Goal: Check status: Check status

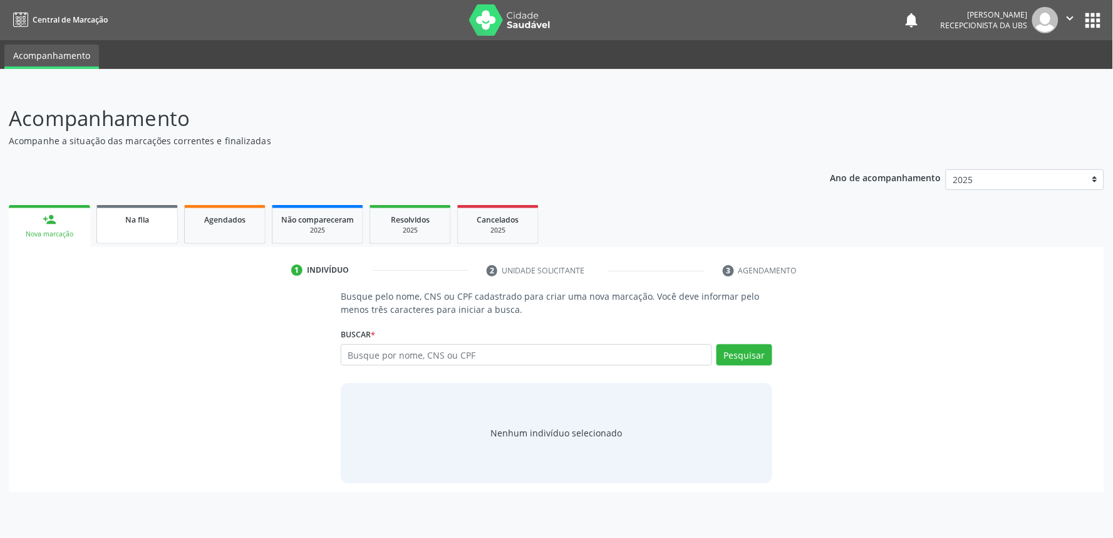
click at [146, 231] on link "Na fila" at bounding box center [136, 224] width 81 height 39
click at [147, 192] on div "Ano de acompanhamento 2025 person_add Nova marcação Na fila Agendados Não compa…" at bounding box center [557, 325] width 1096 height 331
click at [162, 234] on link "Na fila" at bounding box center [136, 224] width 81 height 39
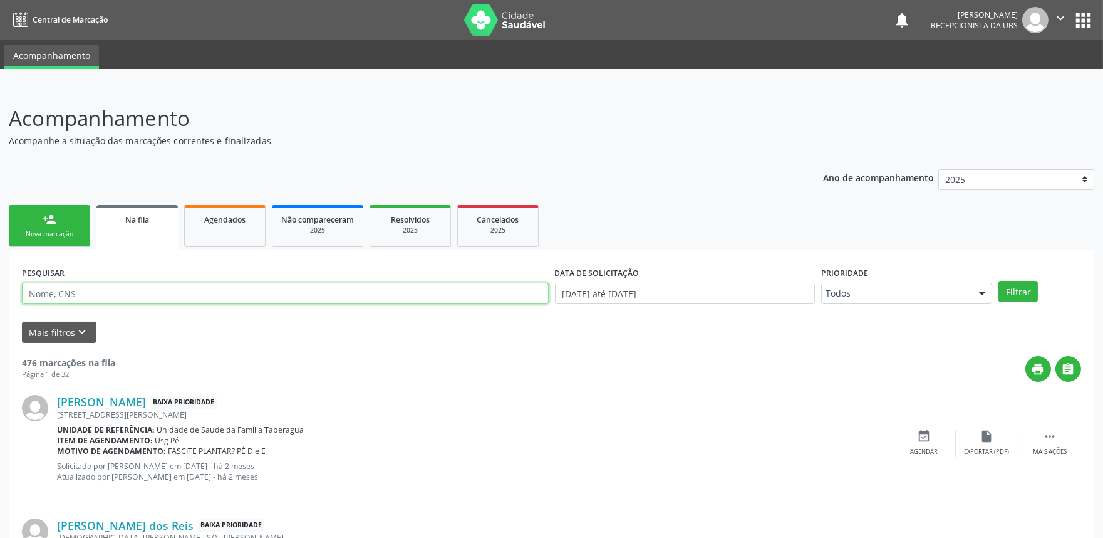
click at [274, 291] on input "text" at bounding box center [285, 293] width 527 height 21
paste input "709203247184038"
type input "709203247184038"
click at [999, 281] on button "Filtrar" at bounding box center [1018, 291] width 39 height 21
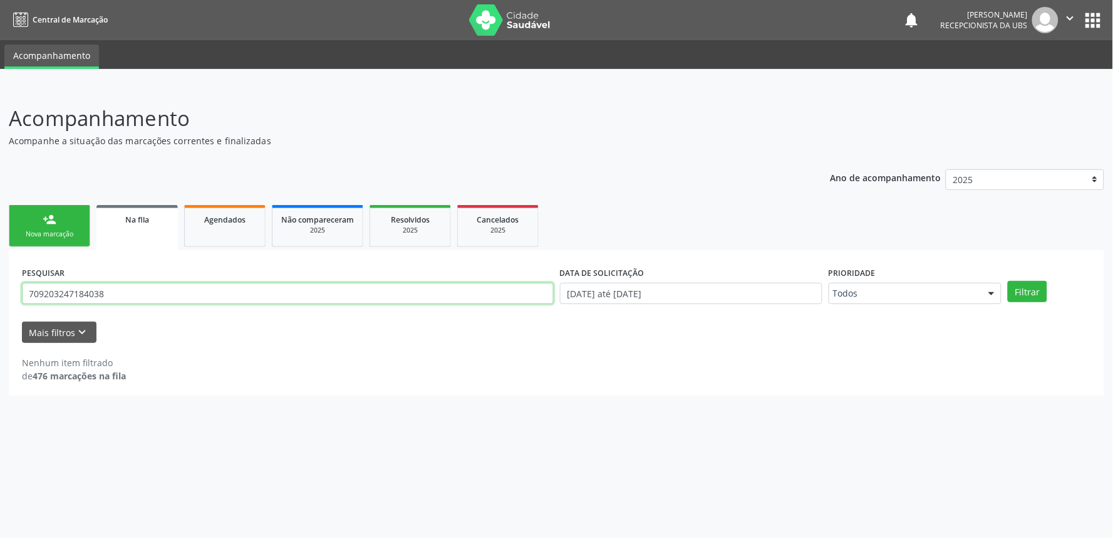
click at [295, 284] on input "709203247184038" at bounding box center [288, 293] width 532 height 21
click at [1008, 281] on button "Filtrar" at bounding box center [1027, 291] width 39 height 21
click at [274, 288] on input "709203247184038" at bounding box center [288, 293] width 532 height 21
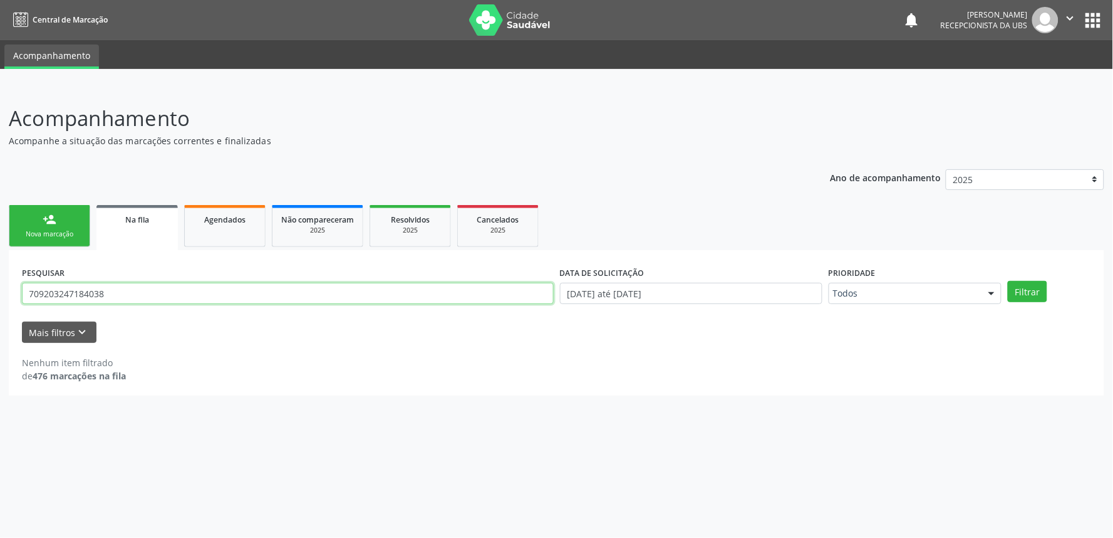
click at [1008, 281] on button "Filtrar" at bounding box center [1027, 291] width 39 height 21
click at [182, 293] on input "709203247184038" at bounding box center [288, 293] width 532 height 21
click at [1008, 281] on button "Filtrar" at bounding box center [1027, 291] width 39 height 21
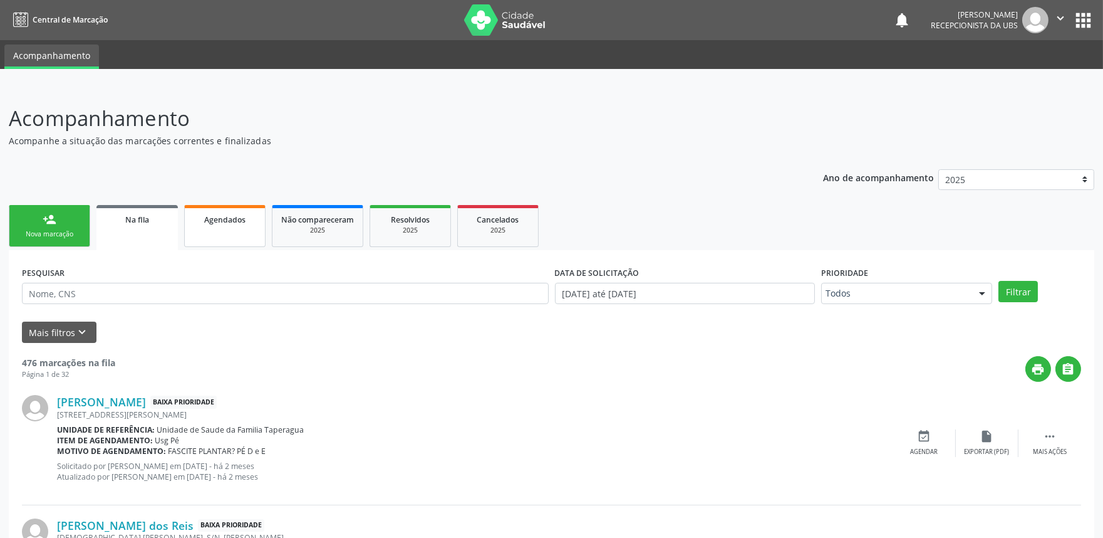
click at [246, 217] on div "Agendados" at bounding box center [225, 218] width 63 height 13
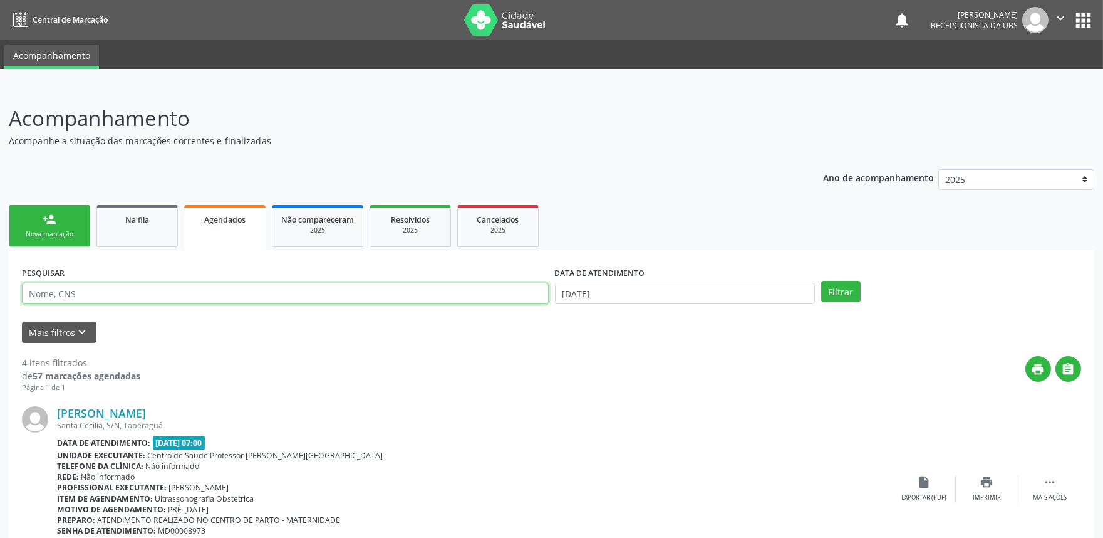
click at [233, 286] on input "text" at bounding box center [285, 293] width 527 height 21
paste input "709203247184038"
type input "709203247184038"
click at [821, 281] on button "Filtrar" at bounding box center [840, 291] width 39 height 21
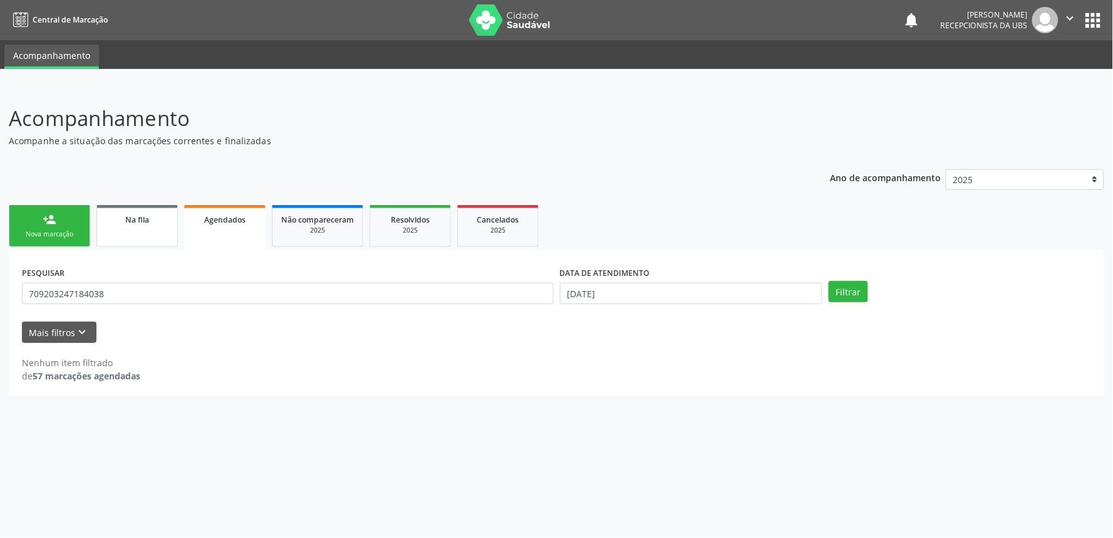
click at [146, 208] on link "Na fila" at bounding box center [136, 226] width 81 height 42
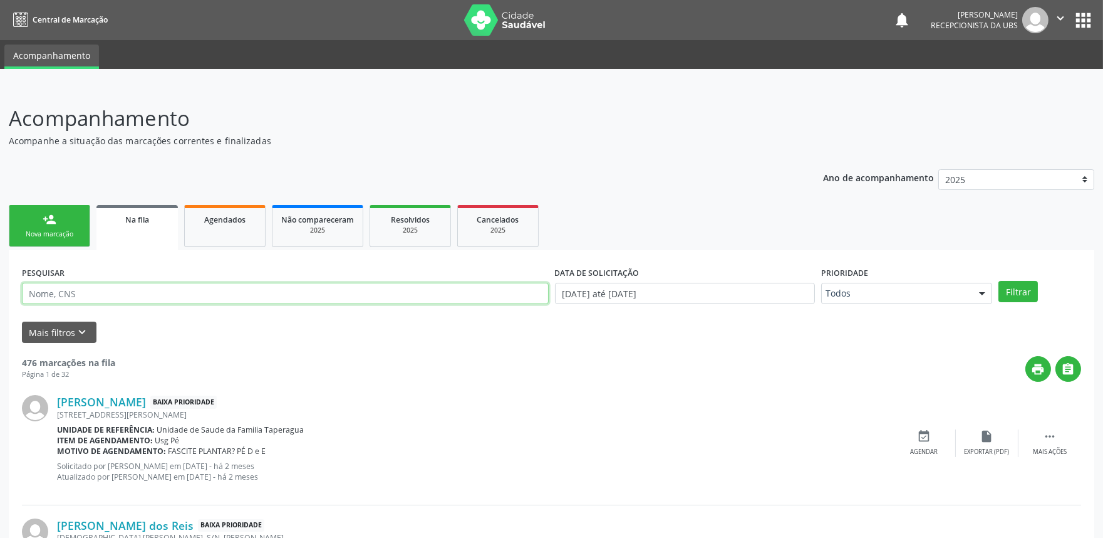
click at [149, 299] on input "text" at bounding box center [285, 293] width 527 height 21
paste input "709203247184038"
type input "709203247184038"
click at [999, 281] on button "Filtrar" at bounding box center [1018, 291] width 39 height 21
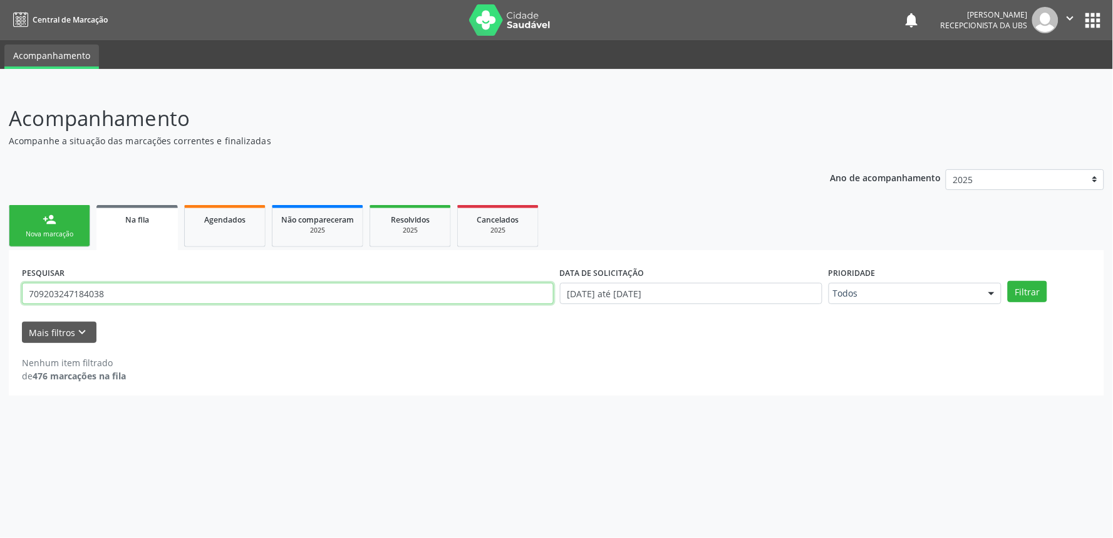
click at [212, 288] on input "709203247184038" at bounding box center [288, 293] width 532 height 21
click at [420, 157] on div "Acompanhamento Acompanhe a situação das marcações correntes e finalizadas Relat…" at bounding box center [557, 249] width 1096 height 293
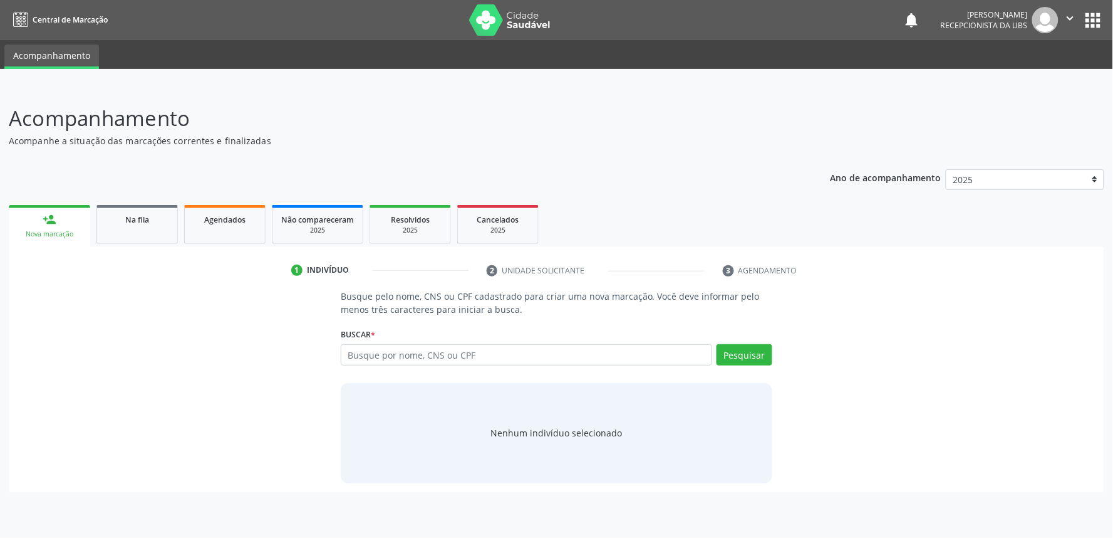
click at [236, 251] on div "1 Indivíduo 2 Unidade solicitante 3 Agendamento Busque pelo nome, CNS ou CPF ca…" at bounding box center [557, 369] width 1096 height 245
click at [239, 237] on link "Agendados" at bounding box center [224, 224] width 81 height 39
